Goal: Task Accomplishment & Management: Complete application form

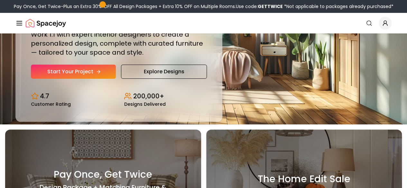
scroll to position [64, 0]
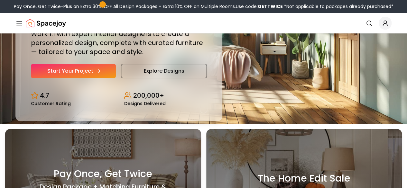
click at [79, 78] on link "Start Your Project" at bounding box center [73, 71] width 85 height 14
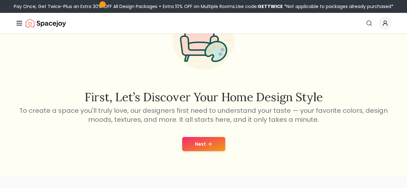
scroll to position [64, 0]
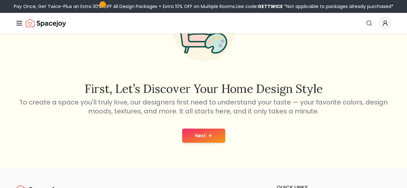
click at [193, 131] on button "Next" at bounding box center [203, 136] width 43 height 14
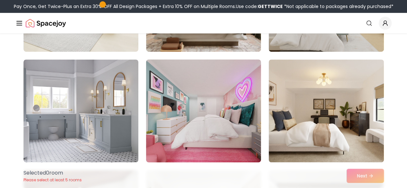
scroll to position [129, 0]
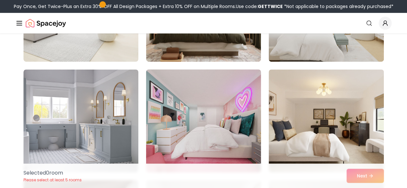
click at [193, 128] on img at bounding box center [203, 121] width 121 height 108
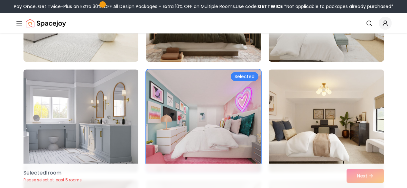
click at [208, 125] on img at bounding box center [203, 121] width 121 height 108
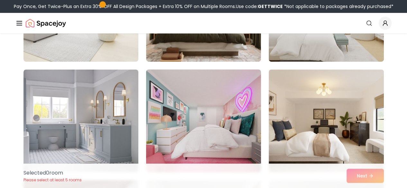
click at [208, 125] on img at bounding box center [203, 121] width 121 height 108
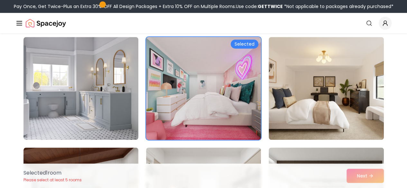
scroll to position [193, 0]
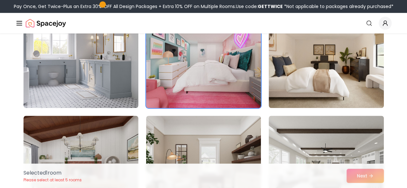
click at [366, 175] on div "Selected 1 room Please select at least 5 rooms Next" at bounding box center [203, 176] width 371 height 24
click at [361, 174] on div "Selected 1 room Please select at least 5 rooms Next" at bounding box center [203, 176] width 371 height 24
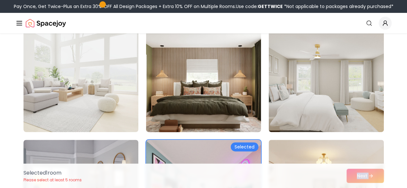
scroll to position [64, 0]
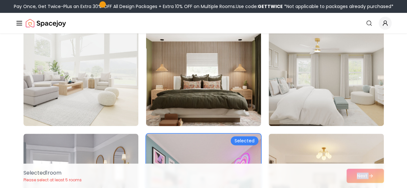
click at [222, 92] on img at bounding box center [203, 75] width 121 height 108
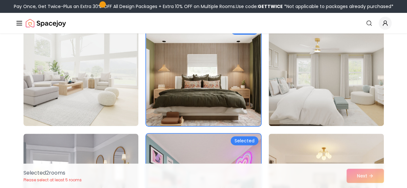
click at [248, 141] on div "Selected" at bounding box center [245, 140] width 28 height 9
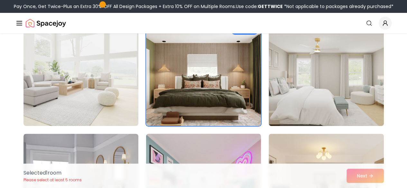
click at [358, 177] on div "Selected 1 room Please select at least 5 rooms Next" at bounding box center [203, 176] width 371 height 24
click at [358, 176] on div "Selected 1 room Please select at least 5 rooms Next" at bounding box center [203, 176] width 371 height 24
click at [357, 175] on div "Selected 1 room Please select at least 5 rooms Next" at bounding box center [203, 176] width 371 height 24
click at [0, 0] on link "Start Your Project" at bounding box center [0, 0] width 0 height 0
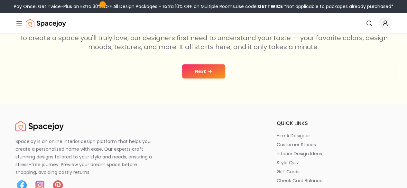
scroll to position [161, 0]
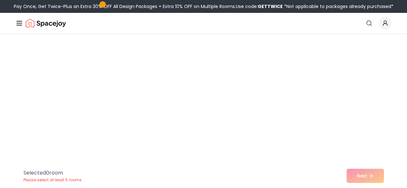
scroll to position [64, 0]
